Goal: Information Seeking & Learning: Learn about a topic

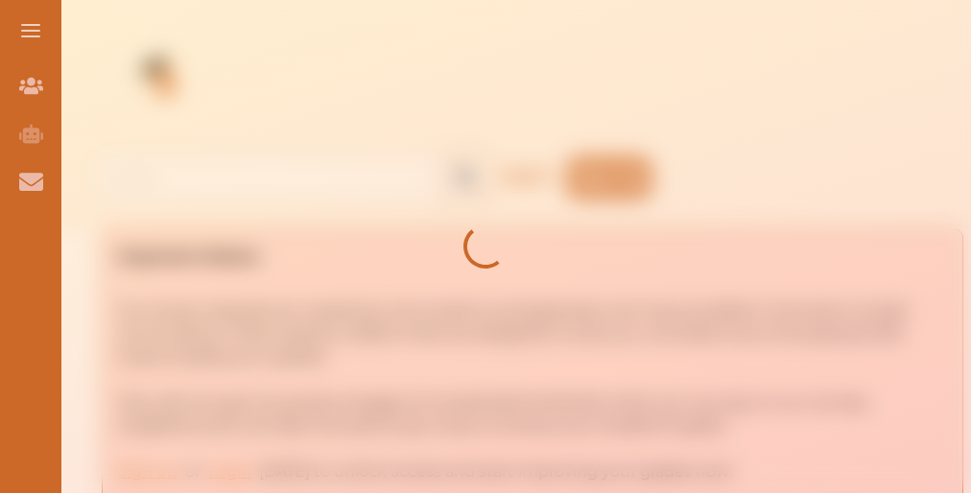
click at [485, 247] on icon at bounding box center [485, 247] width 96 height 96
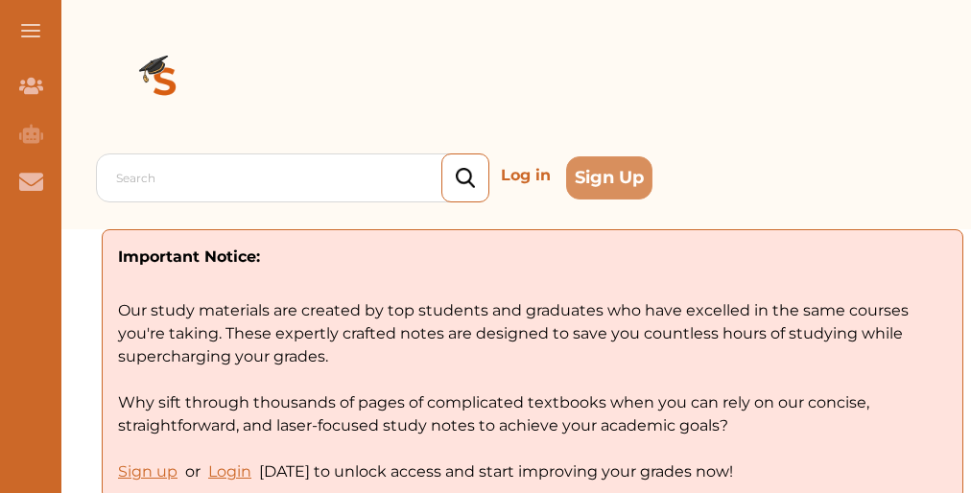
click at [485, 247] on div "Important Notice: Our study materials are created by top students and graduates…" at bounding box center [532, 364] width 861 height 270
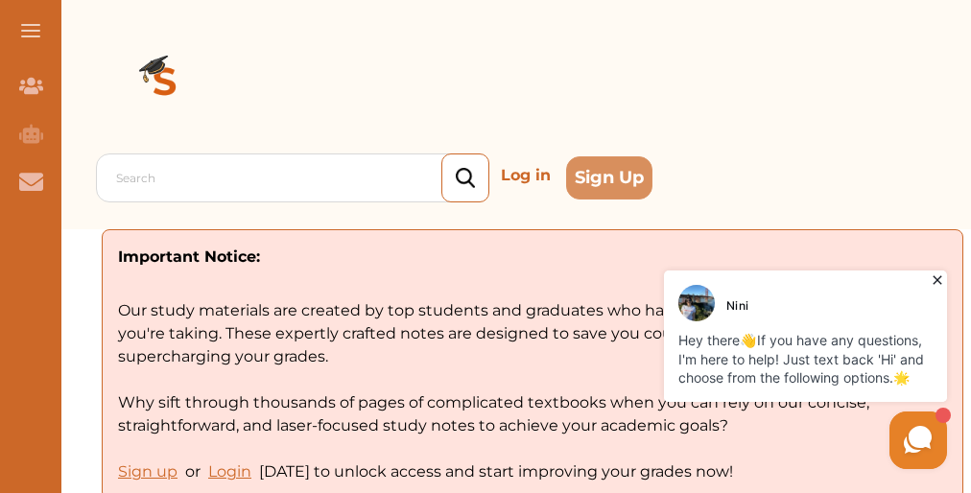
click at [485, 247] on div "Important Notice: Our study materials are created by top students and graduates…" at bounding box center [532, 364] width 861 height 270
